Goal: Find contact information: Find contact information

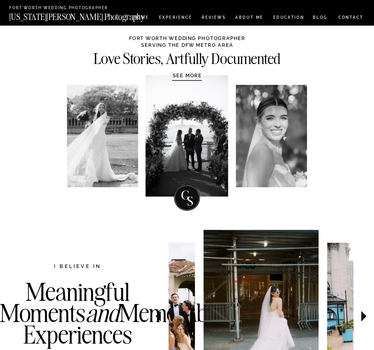
click at [355, 19] on nav "CONTACT" at bounding box center [351, 17] width 26 height 7
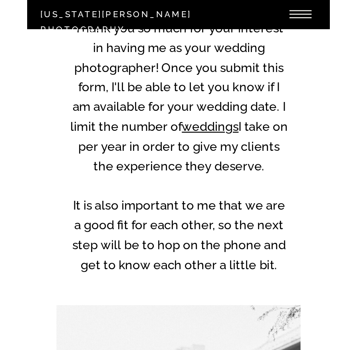
scroll to position [206, 0]
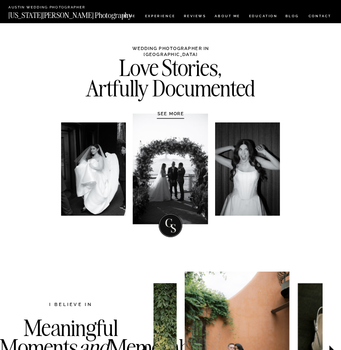
click at [317, 17] on nav "CONTACT" at bounding box center [320, 16] width 24 height 6
